Goal: Information Seeking & Learning: Learn about a topic

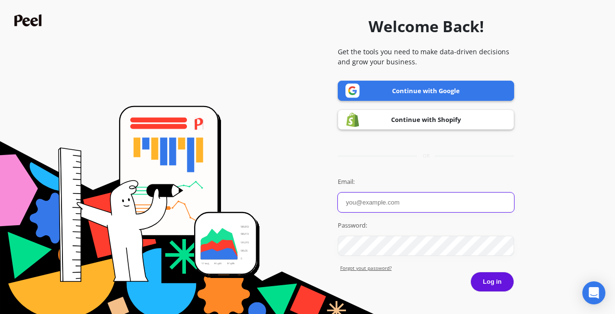
type input "[PERSON_NAME]"
click at [413, 207] on input "[PERSON_NAME]" at bounding box center [426, 203] width 176 height 20
click at [421, 96] on link "Continue with Google" at bounding box center [426, 91] width 176 height 20
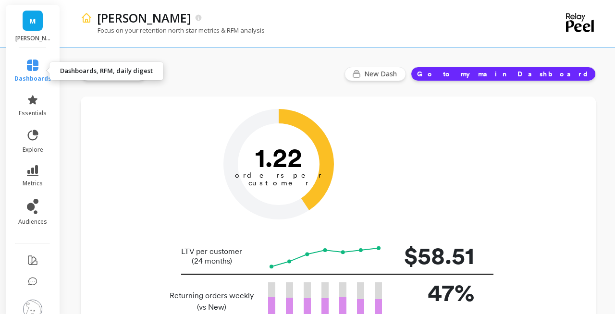
click at [39, 69] on link "dashboards" at bounding box center [32, 71] width 37 height 23
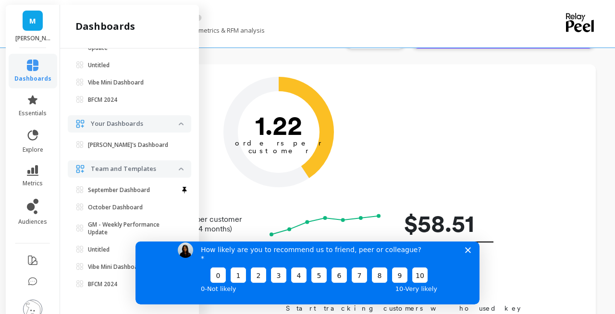
scroll to position [39, 0]
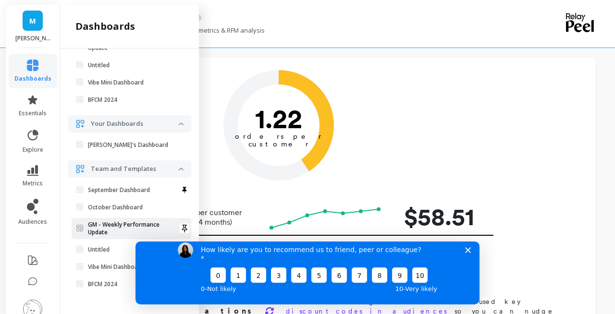
click at [130, 224] on p "GM - Weekly Performance Update" at bounding box center [133, 228] width 91 height 15
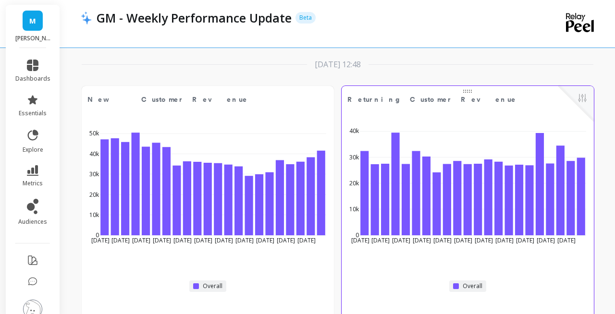
scroll to position [277, 0]
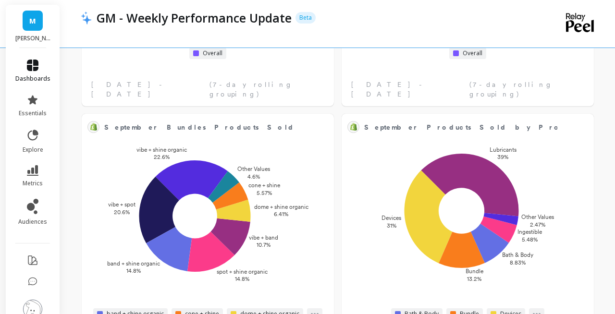
click at [42, 63] on link "dashboards" at bounding box center [32, 71] width 35 height 23
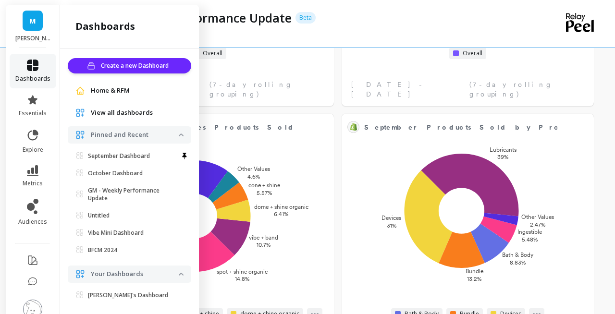
scroll to position [150, 0]
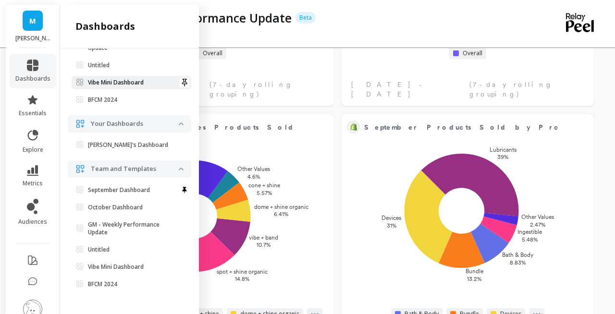
click at [102, 81] on p "Vibe Mini Dashboard" at bounding box center [116, 83] width 56 height 8
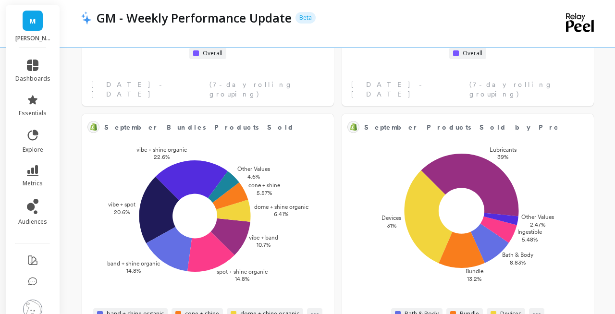
scroll to position [0, 0]
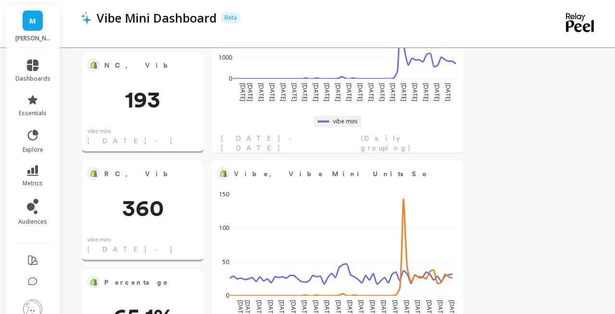
scroll to position [161, 0]
